Goal: Transaction & Acquisition: Purchase product/service

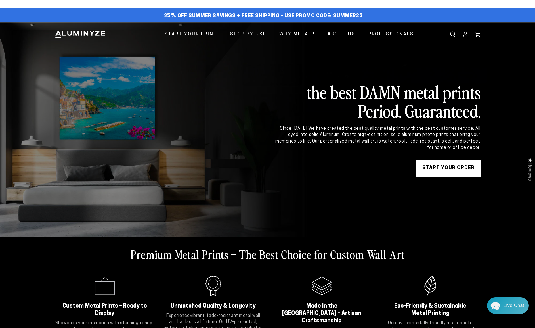
scroll to position [4, 0]
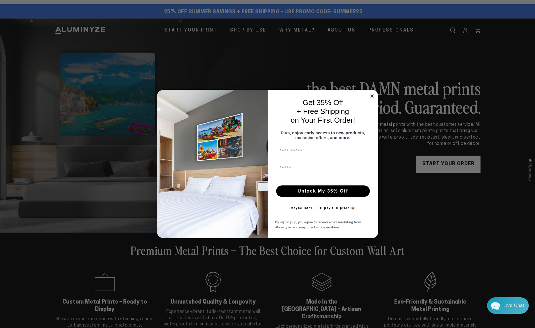
click at [370, 94] on circle "Close dialog" at bounding box center [372, 96] width 7 height 7
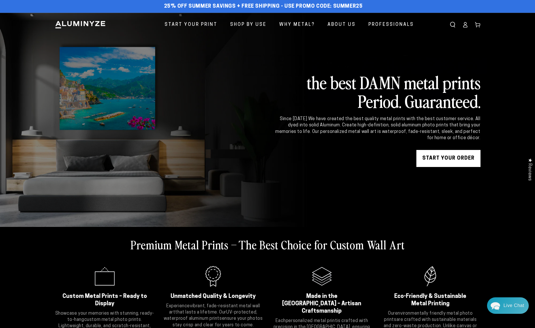
scroll to position [11, 0]
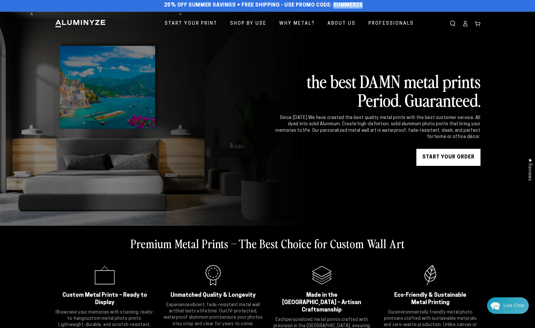
drag, startPoint x: 333, startPoint y: 4, endPoint x: 360, endPoint y: 6, distance: 26.7
click at [360, 6] on div "25% off Summer Savings + Free Shipping - Use Promo Code: SUMMER25 25% OFF - Cod…" at bounding box center [263, 5] width 417 height 10
copy span "SUMMER25"
click at [457, 156] on link "START YOUR Order" at bounding box center [448, 157] width 64 height 17
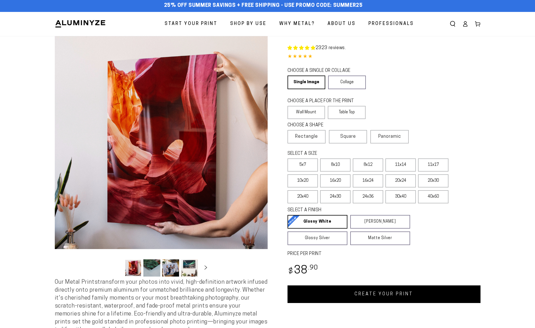
scroll to position [2, 0]
select select "**********"
click at [431, 164] on label "11x17" at bounding box center [433, 164] width 30 height 13
click at [380, 294] on link "CREATE YOUR PRINT" at bounding box center [384, 294] width 193 height 18
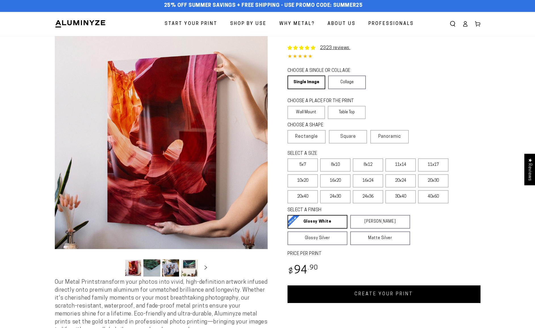
select select "**********"
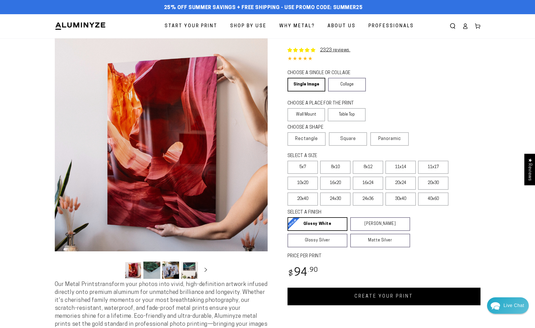
click at [361, 298] on link "CREATE YOUR PRINT" at bounding box center [384, 297] width 193 height 18
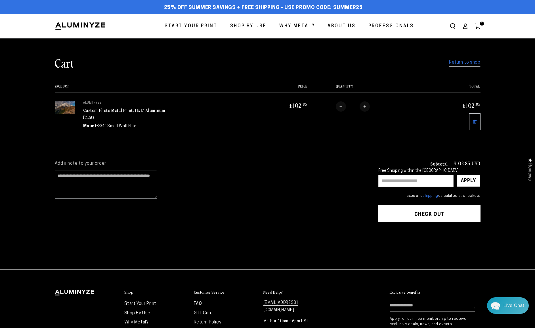
click at [408, 181] on input "text" at bounding box center [415, 181] width 75 height 12
type input "********"
click at [469, 180] on div "Apply" at bounding box center [468, 180] width 15 height 11
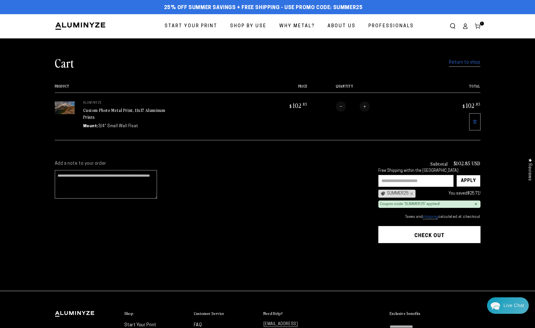
click at [432, 233] on button "Check out" at bounding box center [429, 234] width 102 height 17
